Goal: Navigation & Orientation: Find specific page/section

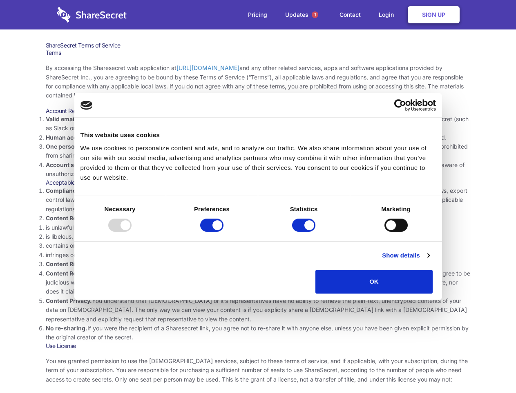
click at [258, 196] on li "Compliance with local laws and regulations. Your use of the Sharesecret must no…" at bounding box center [258, 199] width 425 height 27
click at [132, 231] on div at bounding box center [119, 224] width 23 height 13
click at [224, 231] on input "Preferences" at bounding box center [211, 224] width 23 height 13
checkbox input "false"
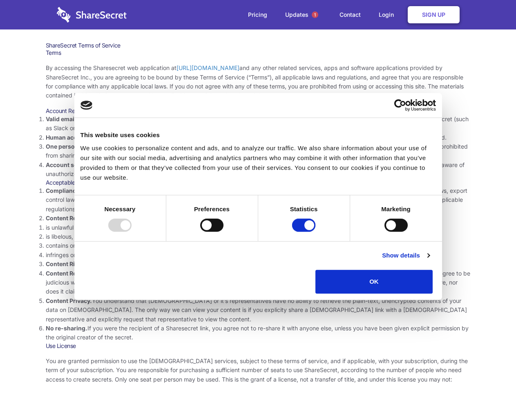
click at [305, 231] on input "Statistics" at bounding box center [303, 224] width 23 height 13
checkbox input "false"
click at [385, 231] on input "Marketing" at bounding box center [396, 224] width 23 height 13
checkbox input "true"
click at [430, 260] on link "Show details" at bounding box center [405, 255] width 47 height 10
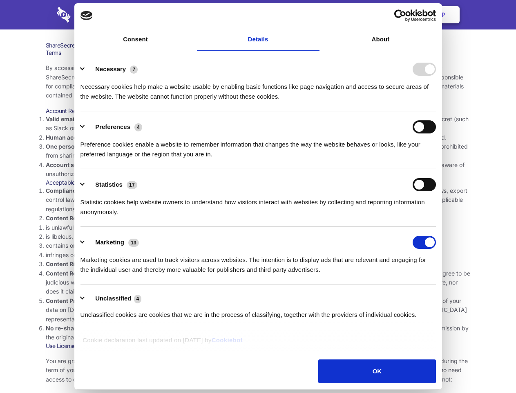
click at [440, 296] on ul "Necessary 7 Necessary cookies help make a website usable by enabling basic func…" at bounding box center [258, 192] width 364 height 276
click at [315, 15] on span "1" at bounding box center [315, 14] width 7 height 7
